Goal: Task Accomplishment & Management: Use online tool/utility

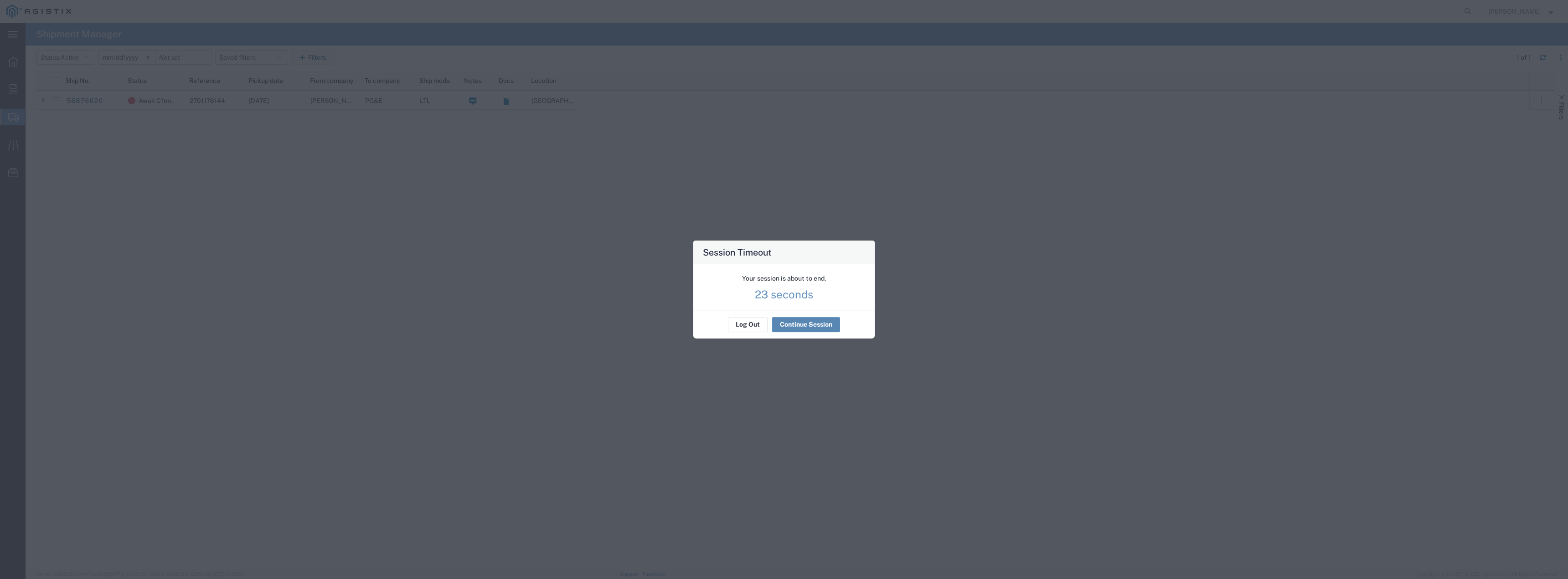
click at [794, 327] on button "Continue Session" at bounding box center [807, 325] width 68 height 15
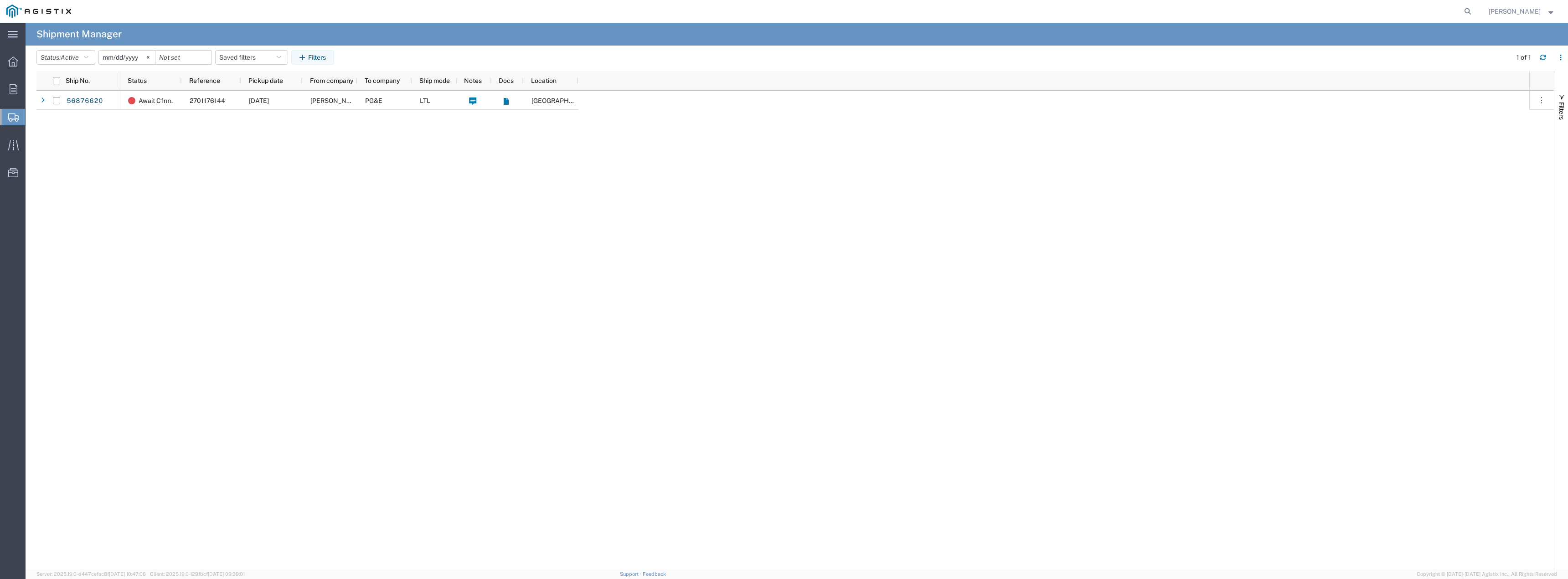
click at [32, 115] on span "Shipments" at bounding box center [29, 117] width 7 height 18
click at [0, 0] on span "Shipment Manager" at bounding box center [0, 0] width 0 height 0
click at [1552, 11] on strong "button" at bounding box center [1551, 11] width 8 height 3
click at [1522, 66] on link "Logout" at bounding box center [1522, 64] width 80 height 15
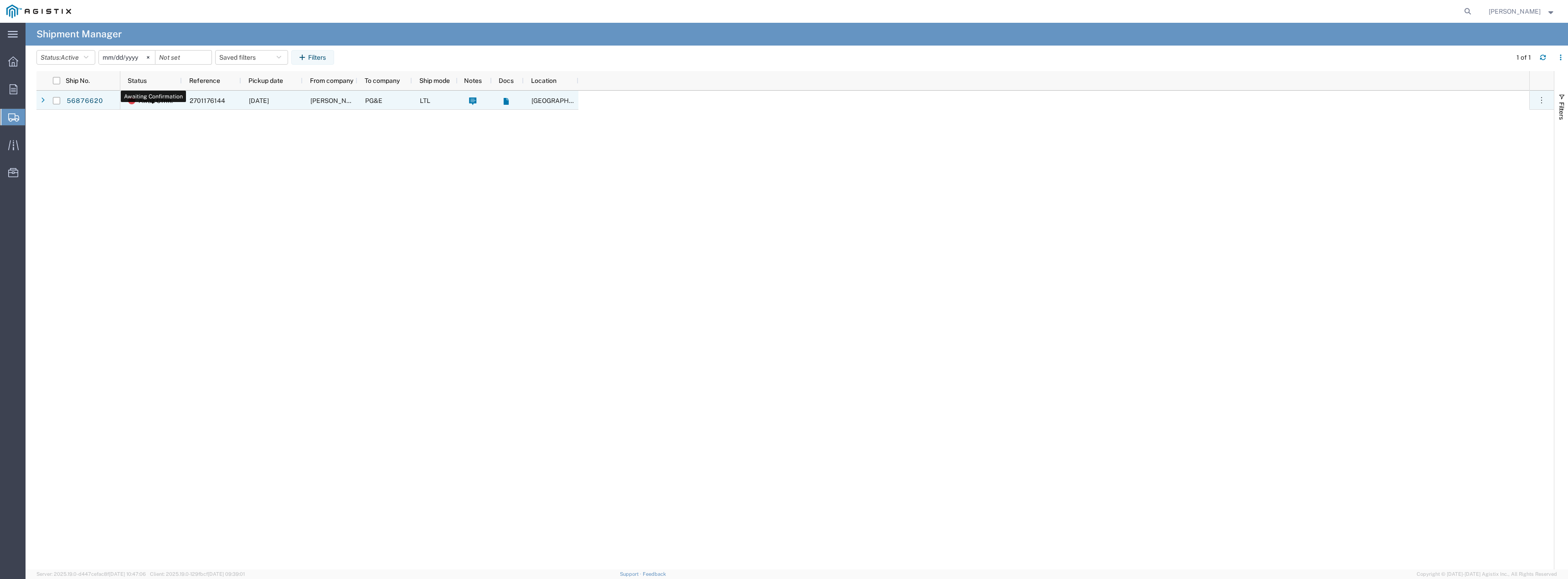
click at [150, 103] on span "Await Cfrm." at bounding box center [156, 100] width 34 height 19
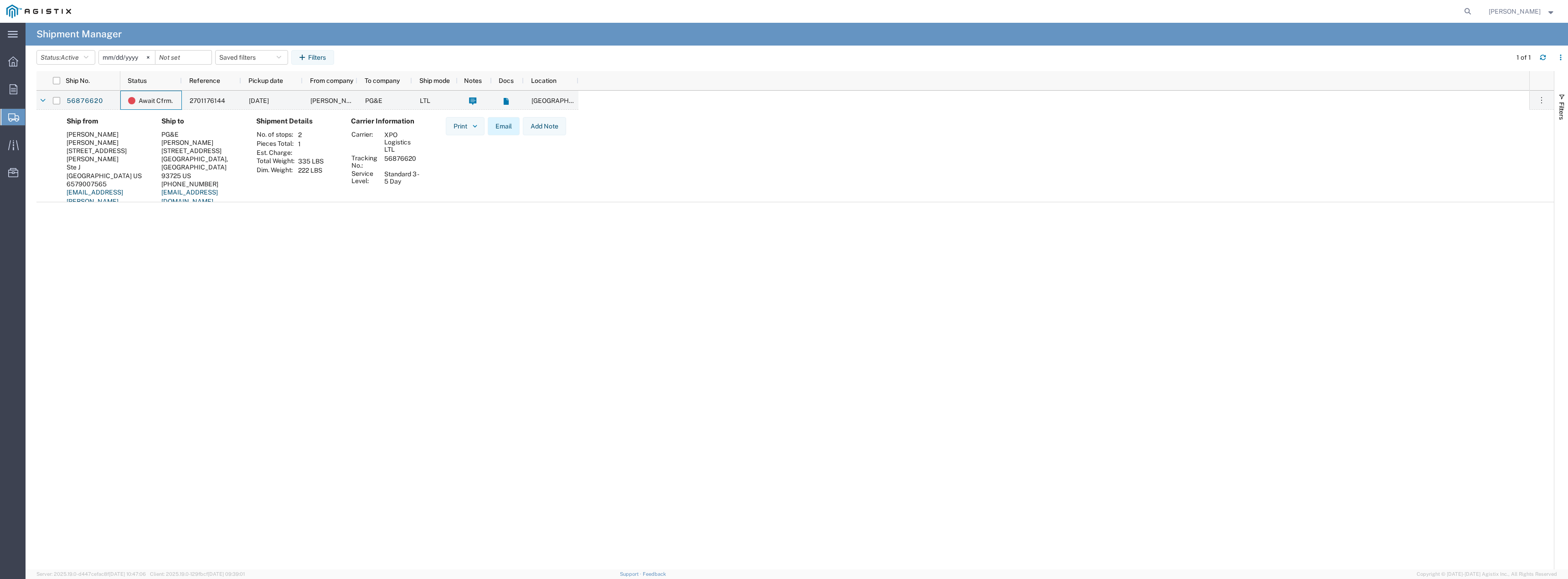
click at [497, 130] on button "Email" at bounding box center [503, 126] width 32 height 18
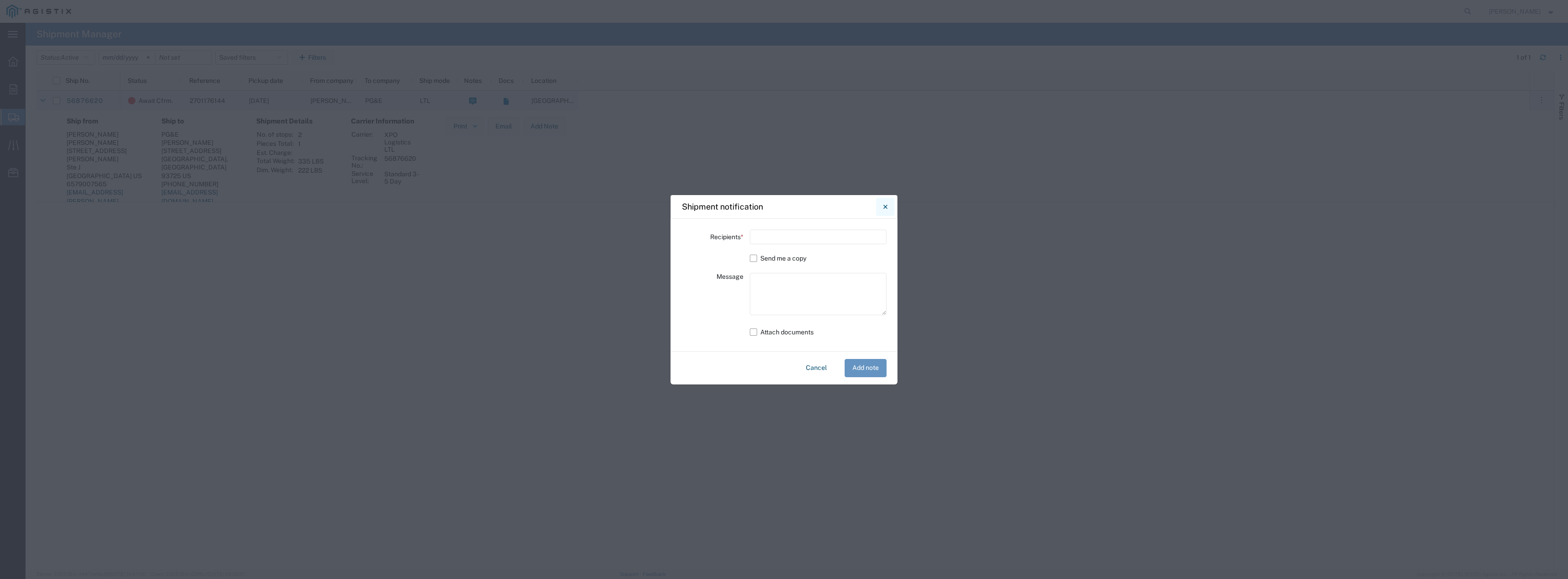
click at [884, 207] on icon "Close" at bounding box center [884, 206] width 4 height 4
